Goal: Transaction & Acquisition: Purchase product/service

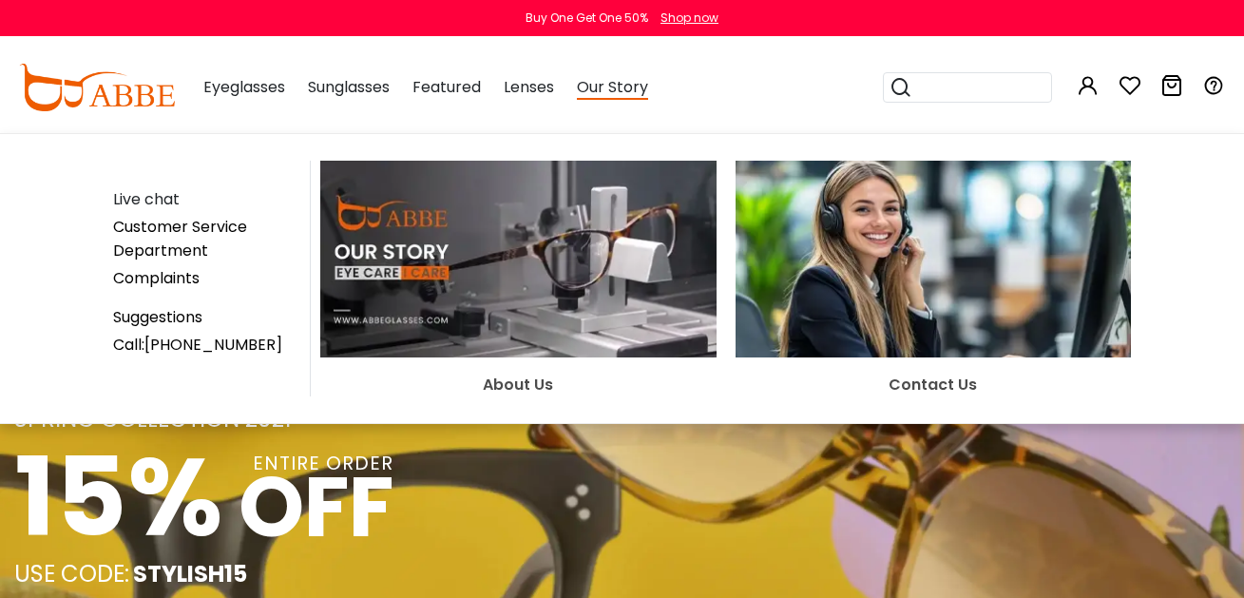
scroll to position [475, 0]
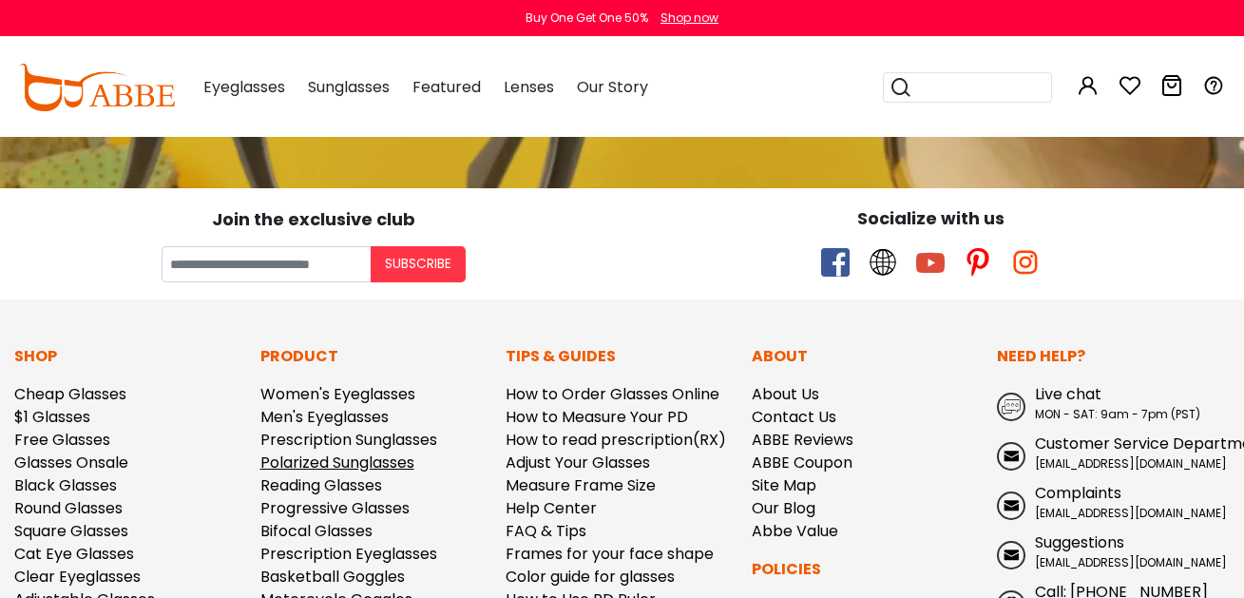
click at [384, 454] on link "Polarized Sunglasses" at bounding box center [337, 463] width 154 height 22
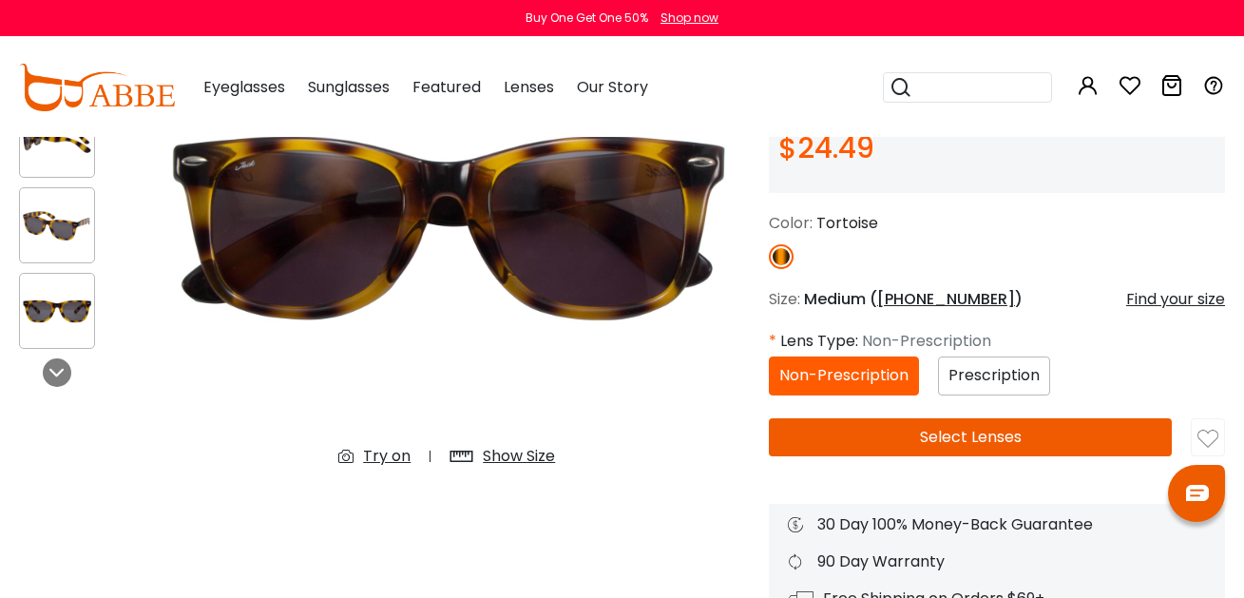
click at [911, 418] on button "Select Lenses" at bounding box center [970, 437] width 403 height 38
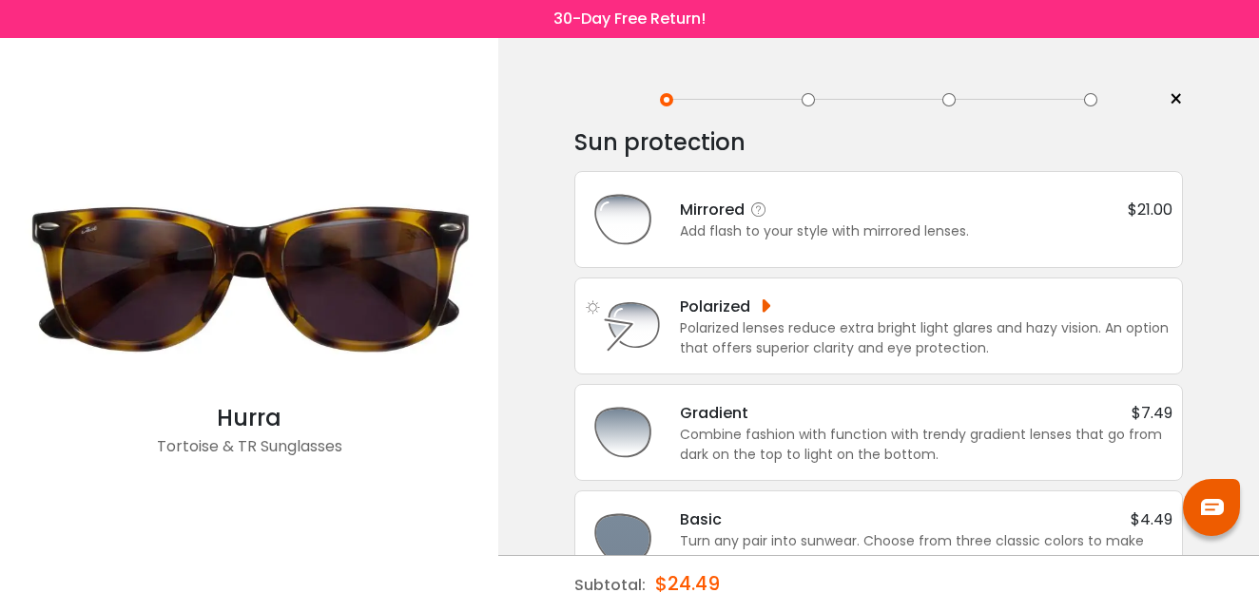
click at [880, 221] on div "Mirrored $21.00" at bounding box center [926, 210] width 492 height 24
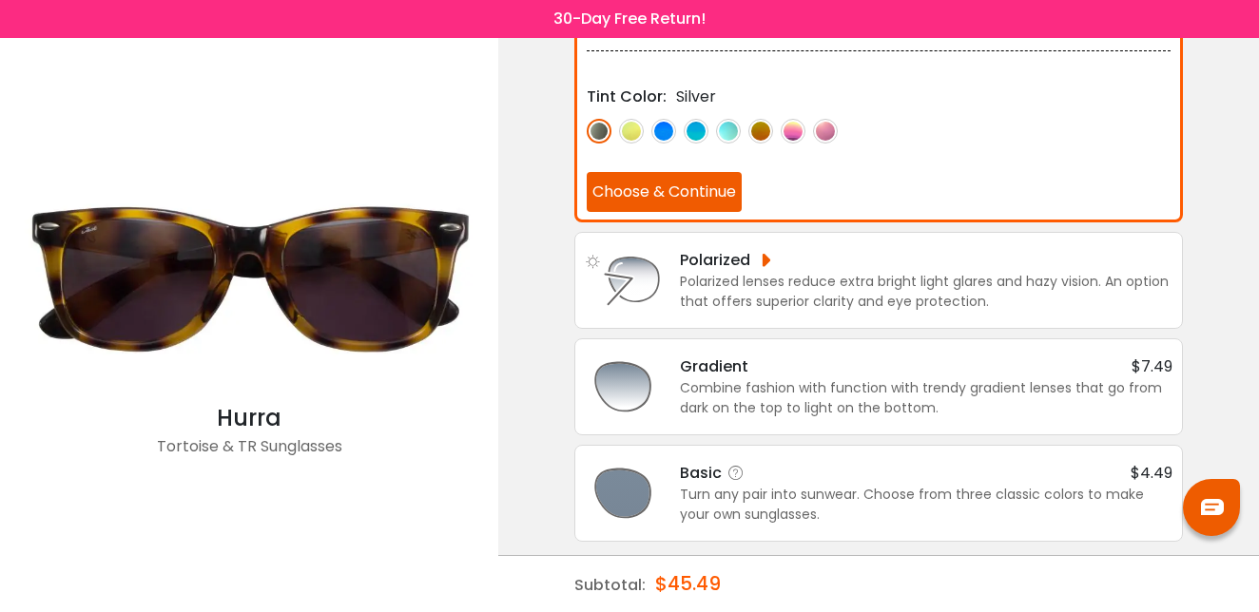
scroll to position [218, 0]
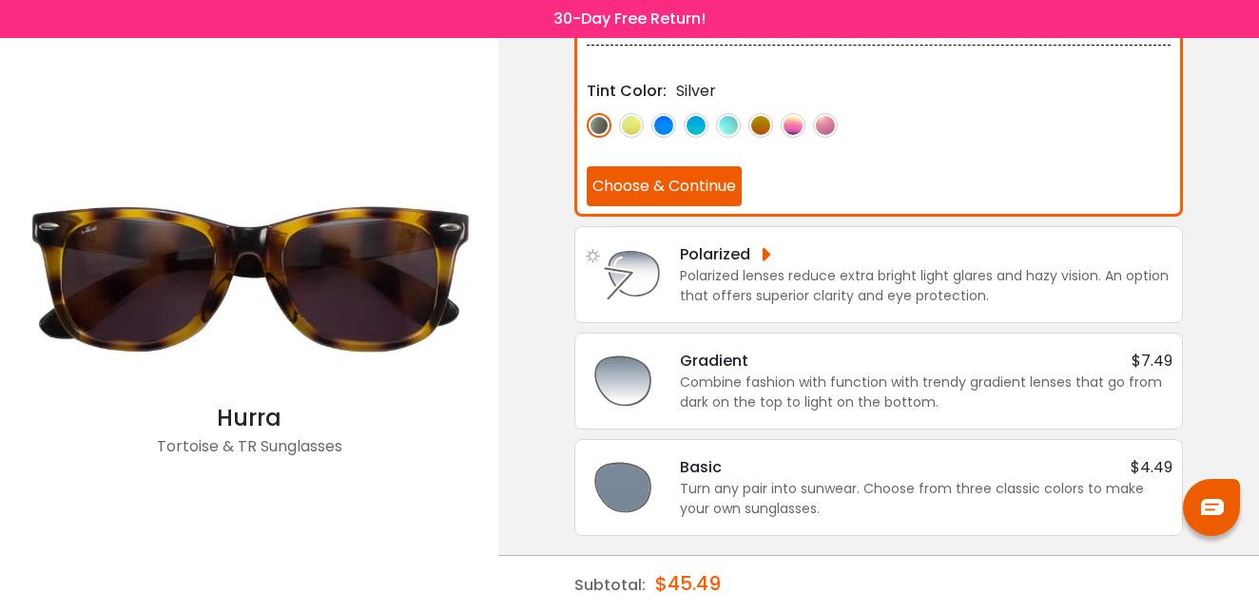
click at [711, 186] on button "Choose & Continue" at bounding box center [664, 186] width 155 height 40
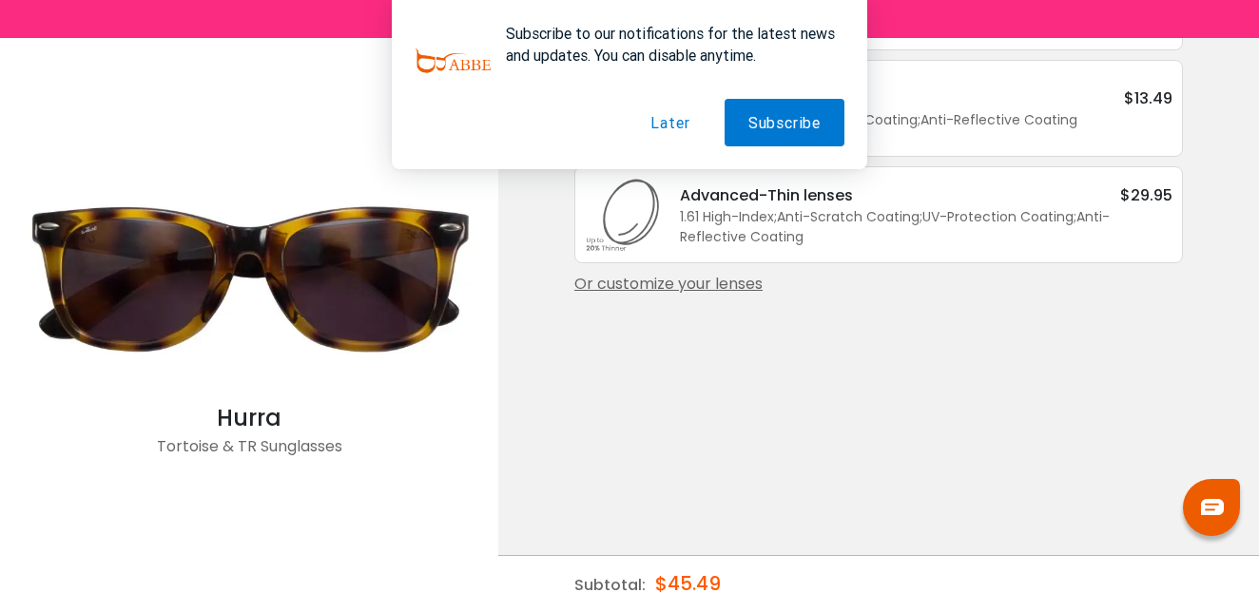
scroll to position [0, 0]
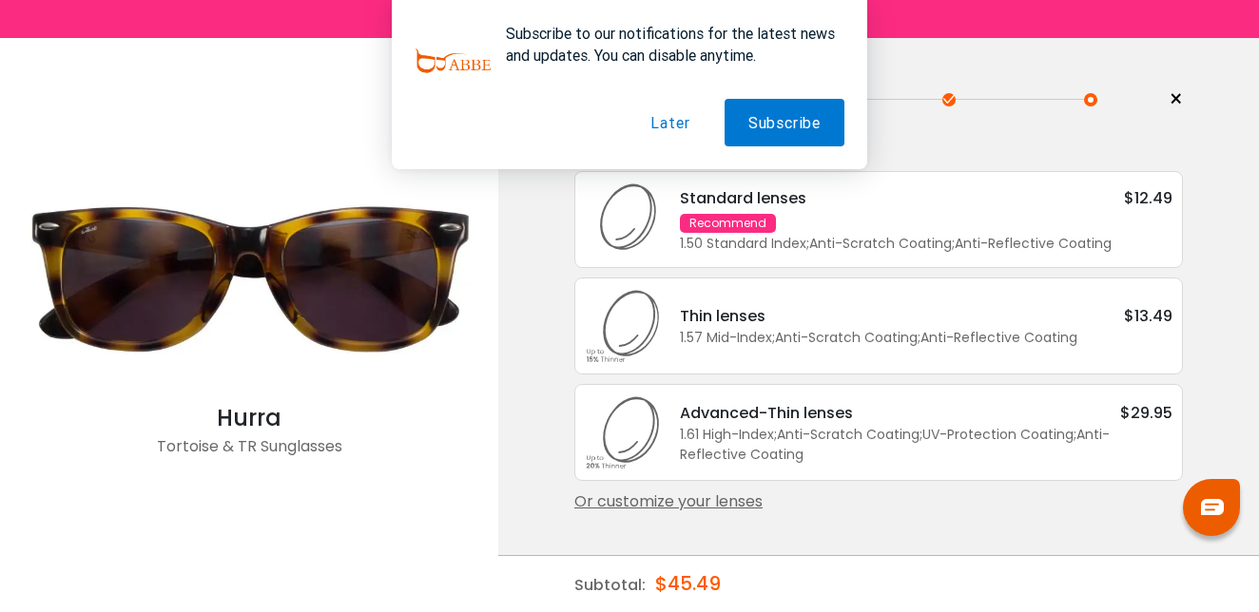
click at [678, 132] on button "Later" at bounding box center [669, 123] width 87 height 48
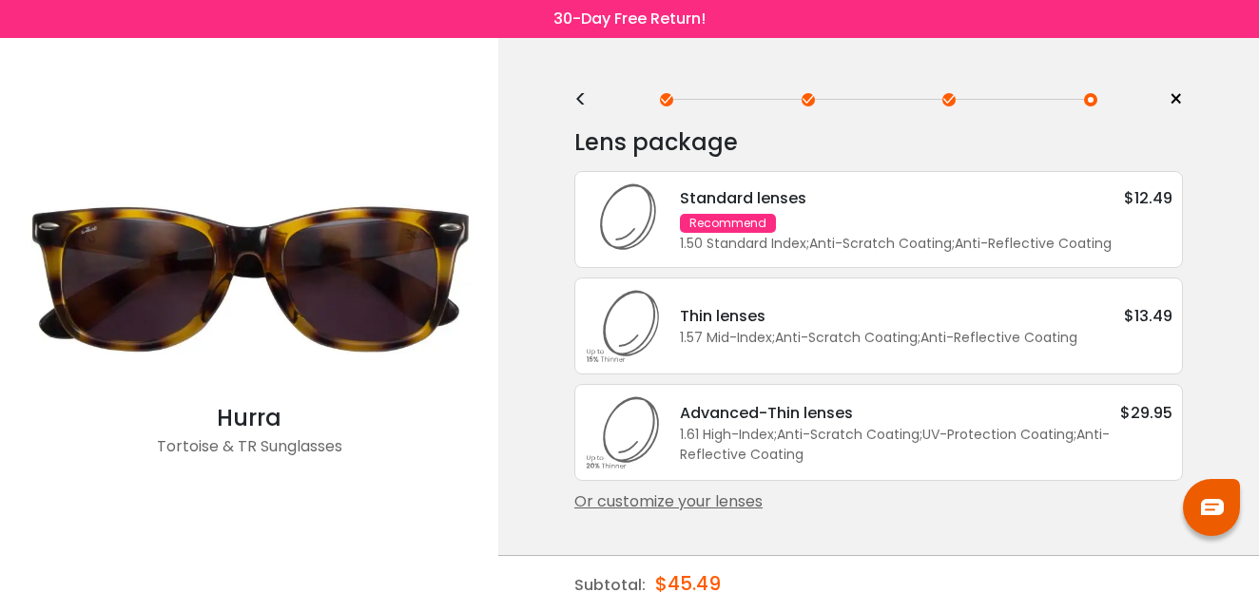
click at [774, 279] on div "Thin lenses $13.49 1.57 Mid-Index ; Anti-Scratch Coating ; Anti-Reflective Coat…" at bounding box center [878, 326] width 608 height 97
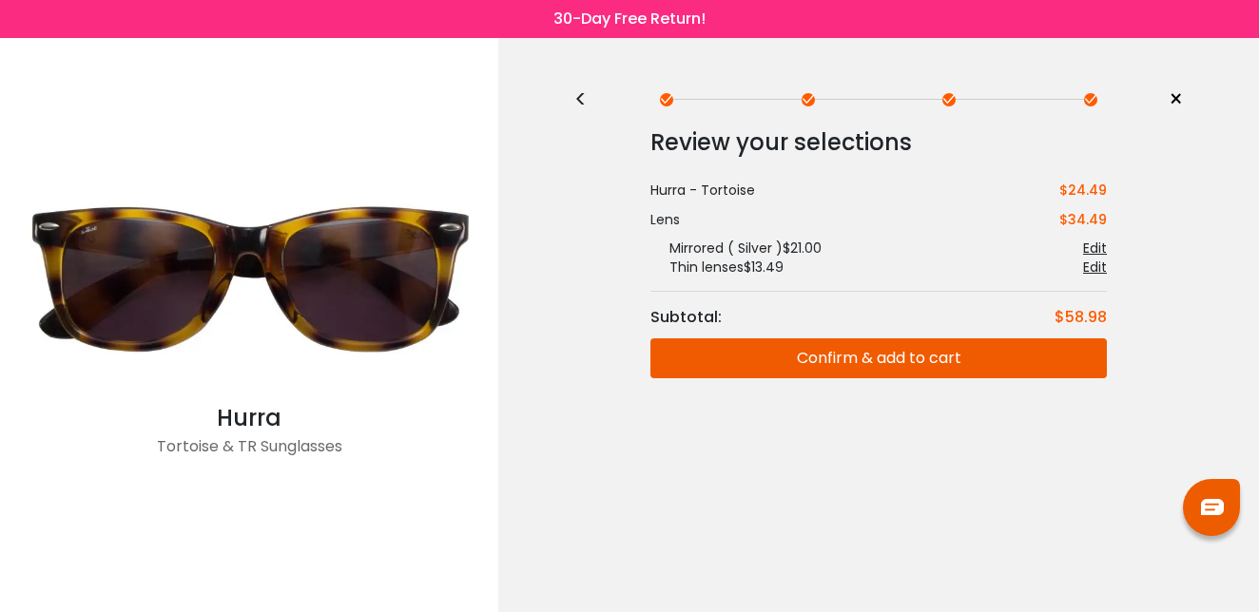
click at [820, 351] on button "Confirm & add to cart" at bounding box center [878, 358] width 456 height 40
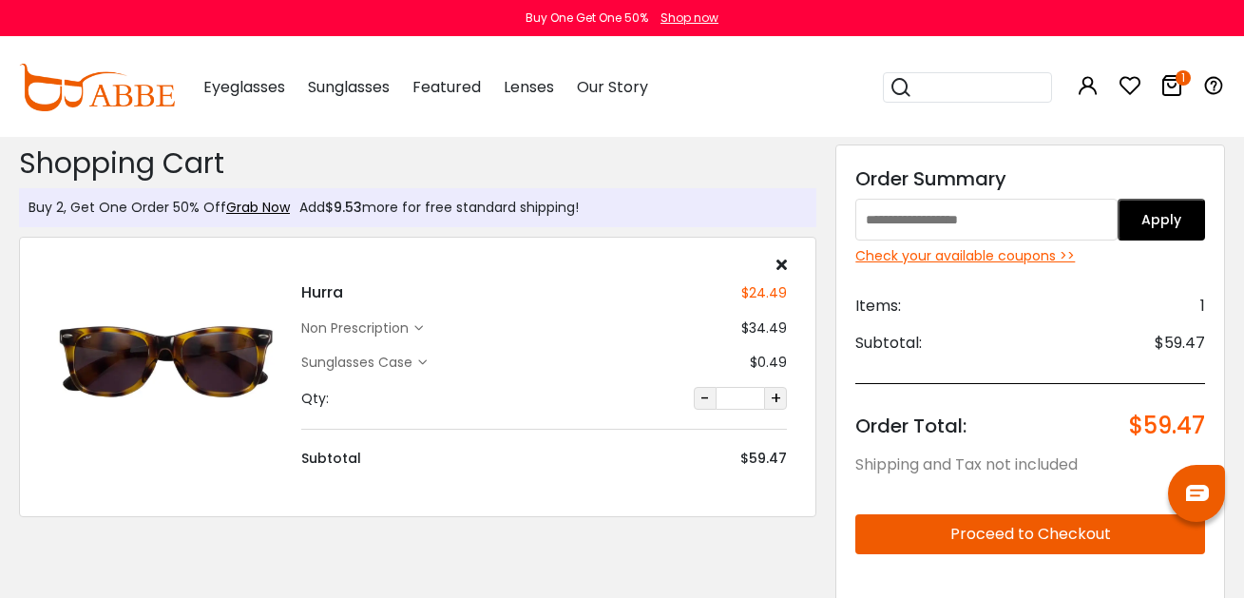
paste input "*********"
type input "*********"
click at [1151, 233] on button "Apply" at bounding box center [1161, 220] width 87 height 42
